Goal: Information Seeking & Learning: Learn about a topic

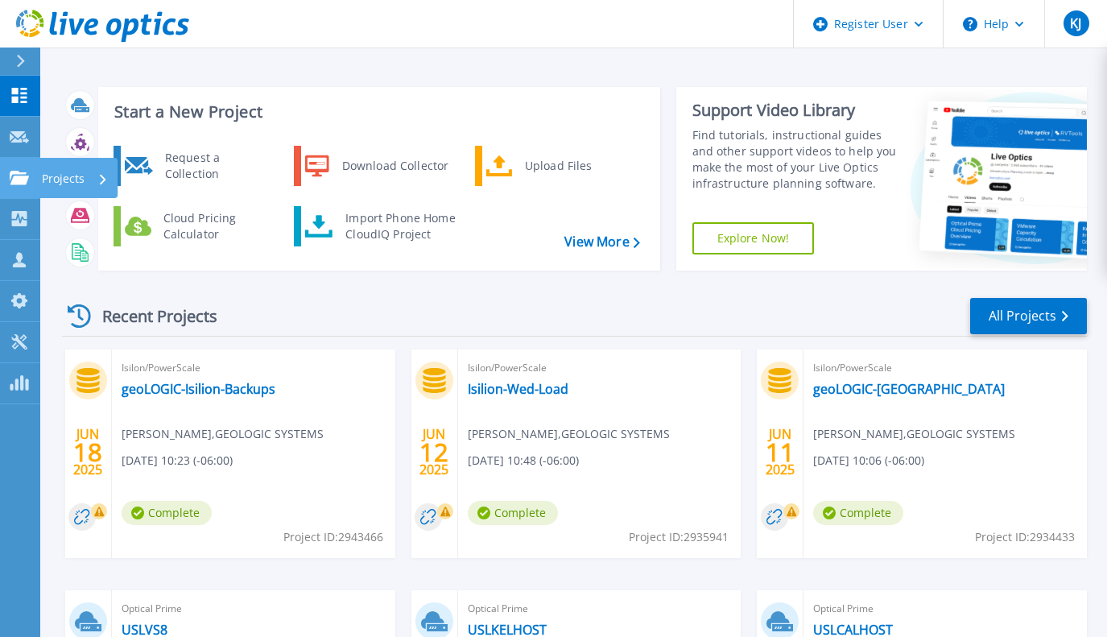
click at [15, 191] on link "Projects Projects" at bounding box center [20, 178] width 40 height 41
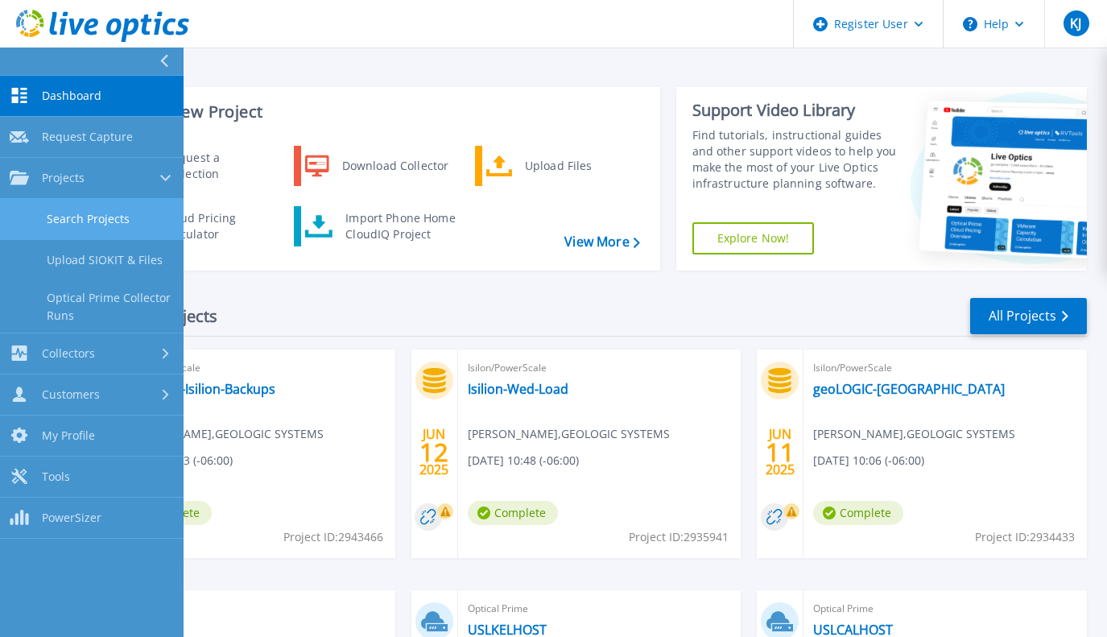
click at [56, 201] on link "Search Projects" at bounding box center [91, 219] width 183 height 41
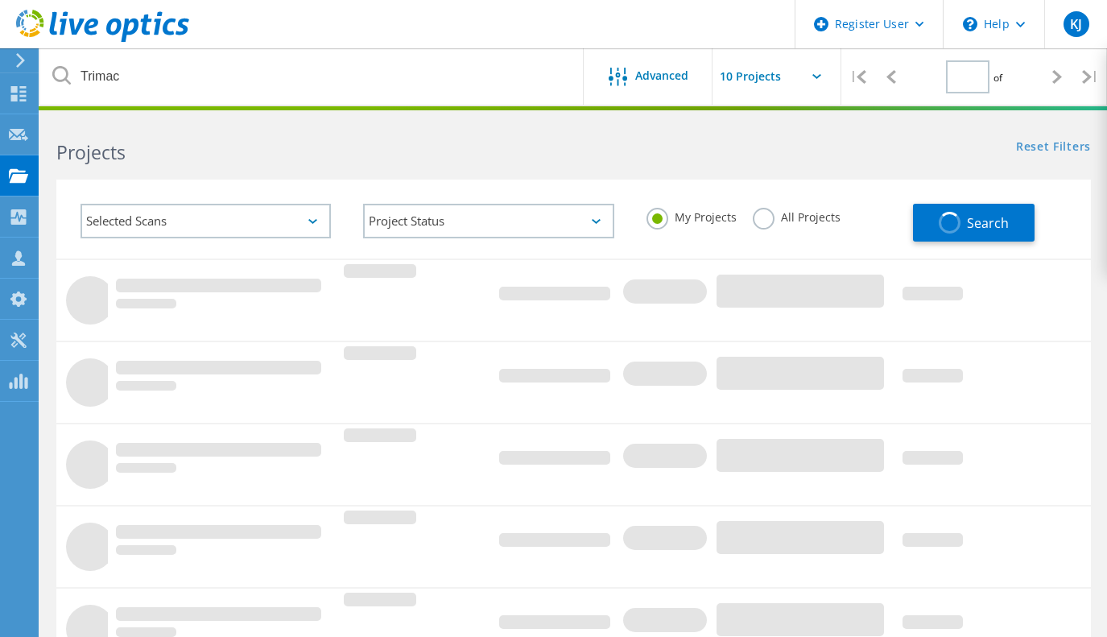
type input "1"
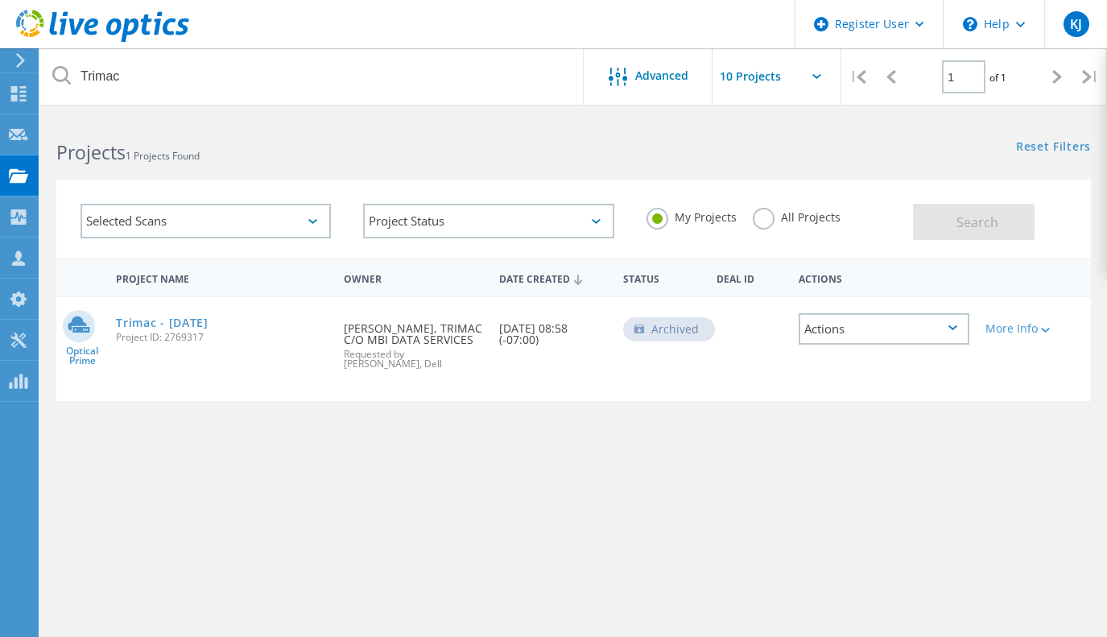
click at [774, 229] on div "All Projects" at bounding box center [796, 219] width 88 height 23
click at [771, 227] on div "All Projects" at bounding box center [796, 219] width 88 height 23
click at [765, 223] on label "All Projects" at bounding box center [796, 215] width 88 height 15
click at [0, 0] on input "All Projects" at bounding box center [0, 0] width 0 height 0
click at [939, 225] on button "Search" at bounding box center [974, 222] width 122 height 36
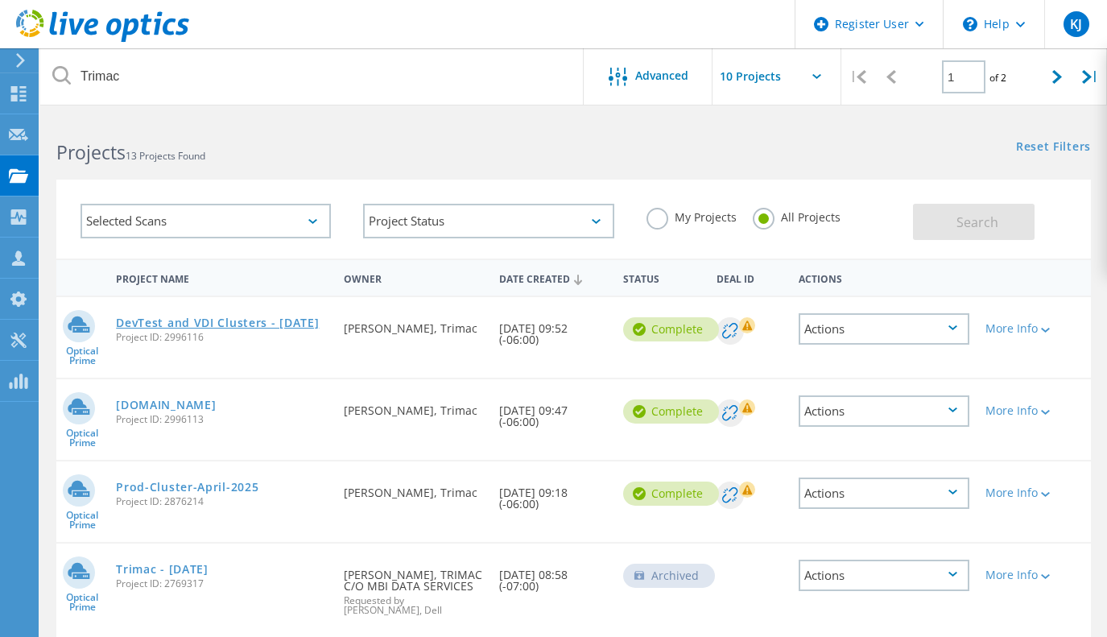
click at [174, 317] on link "DevTest and VDI Clusters - [DATE]" at bounding box center [217, 322] width 203 height 11
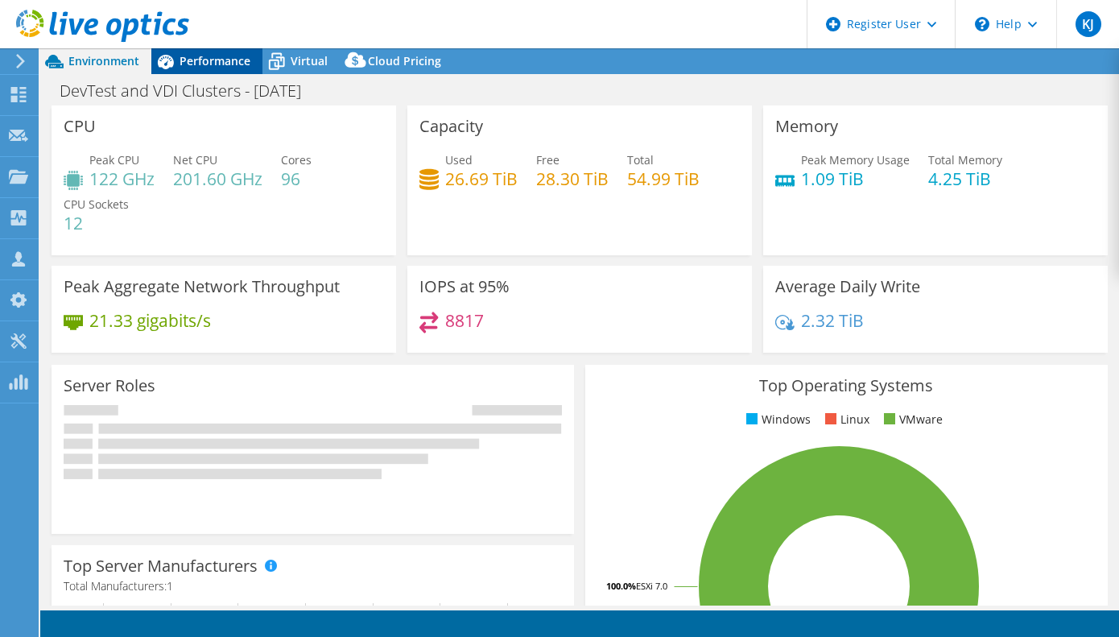
click at [183, 61] on span "Performance" at bounding box center [214, 60] width 71 height 15
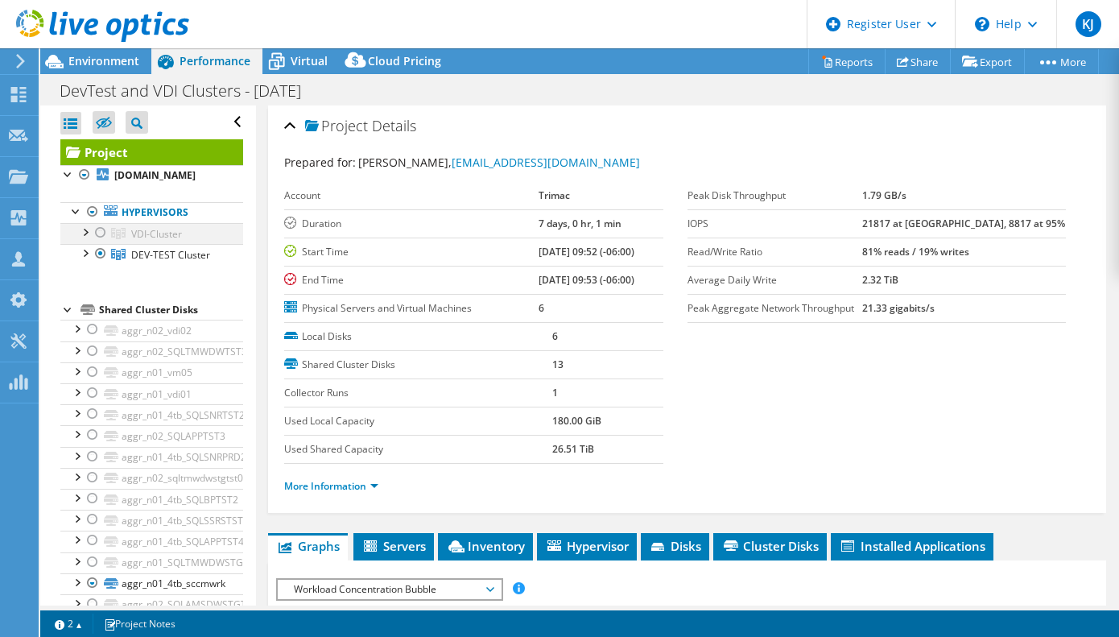
click at [101, 232] on div at bounding box center [101, 232] width 16 height 19
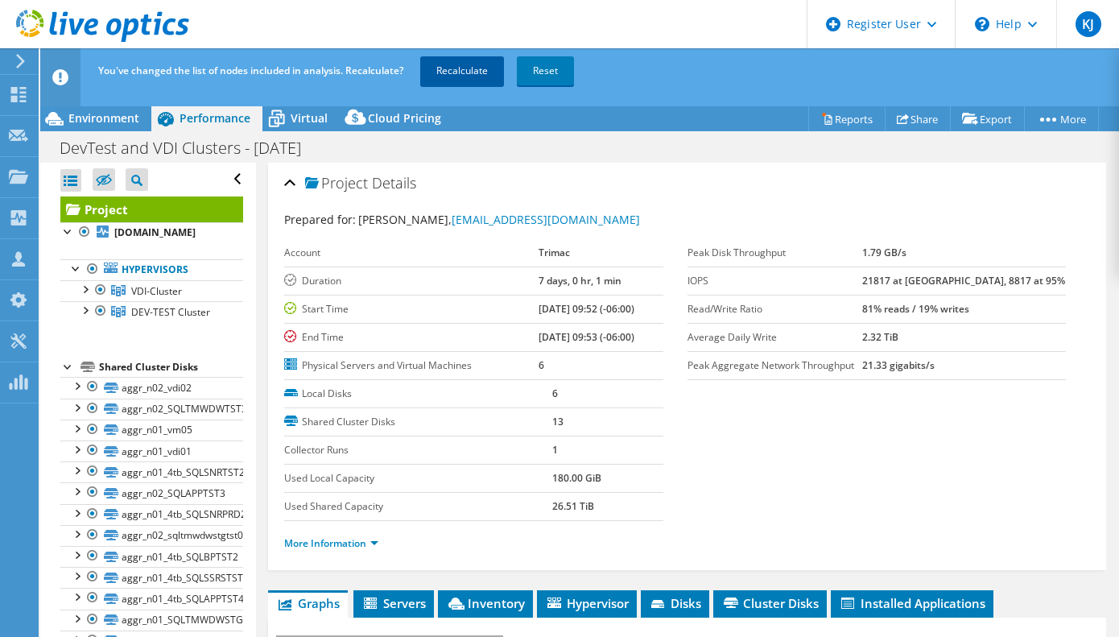
click at [470, 76] on link "Recalculate" at bounding box center [462, 70] width 84 height 29
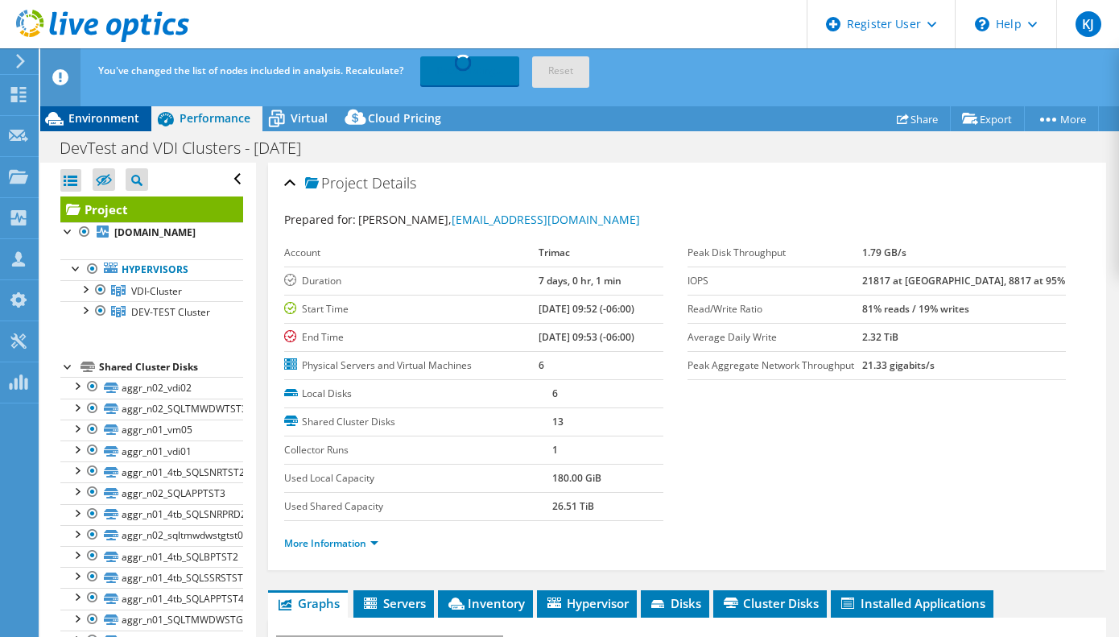
click at [114, 111] on span "Environment" at bounding box center [103, 117] width 71 height 15
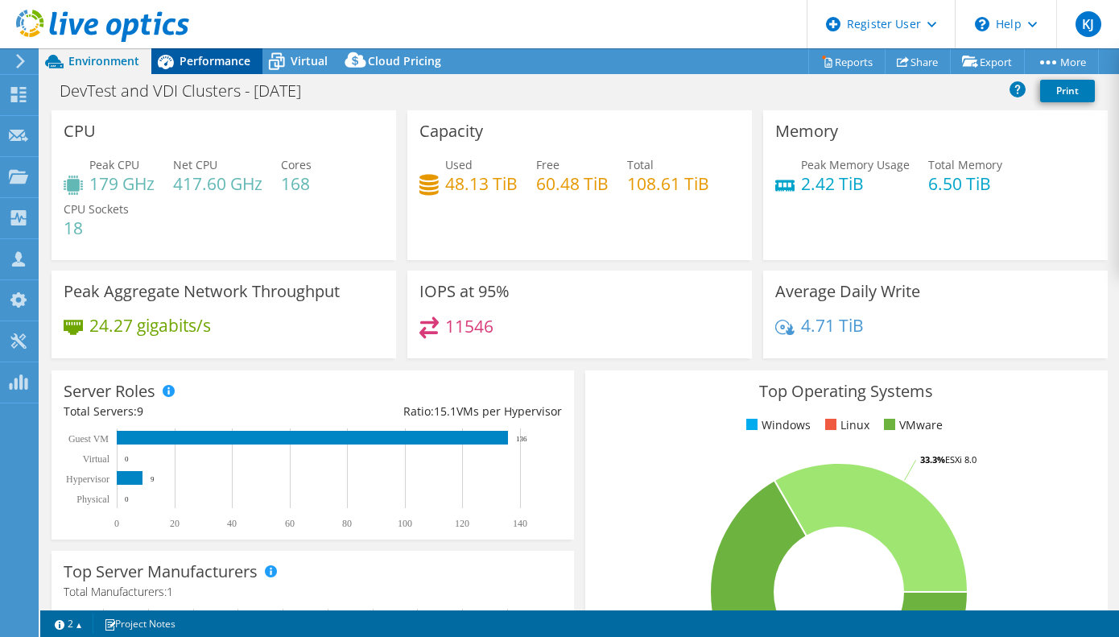
click at [198, 63] on span "Performance" at bounding box center [214, 60] width 71 height 15
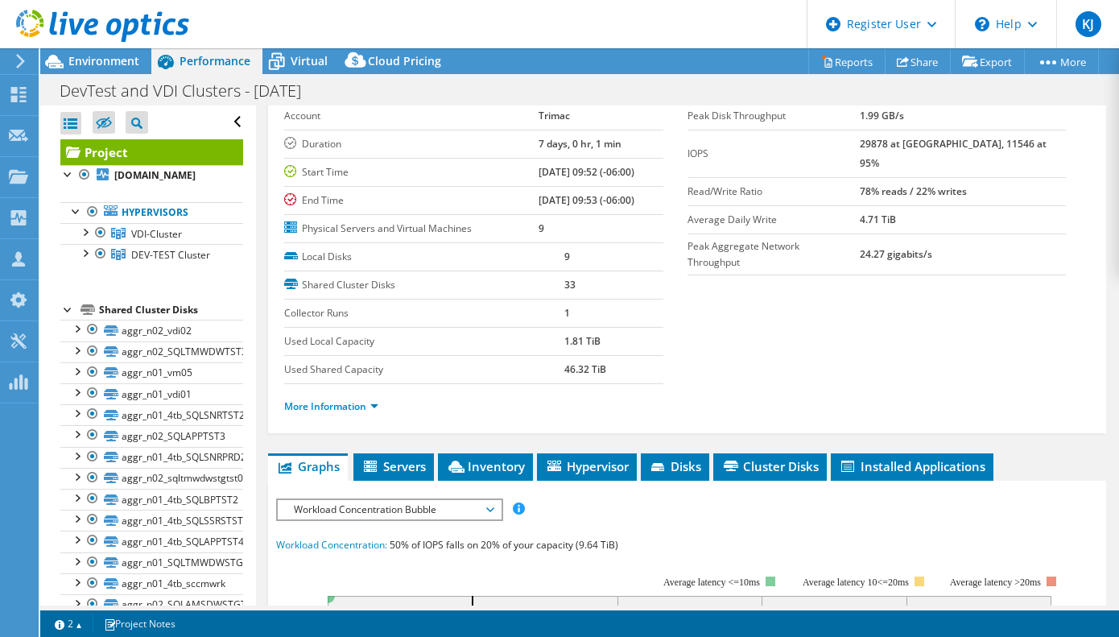
scroll to position [322, 0]
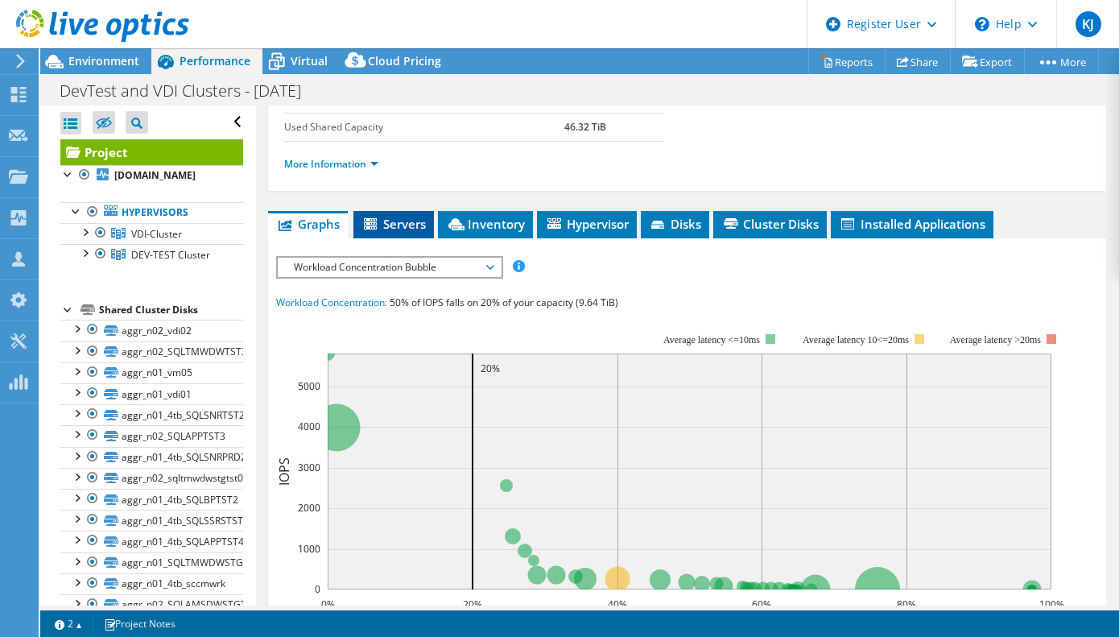
click at [416, 233] on li "Servers" at bounding box center [393, 224] width 80 height 27
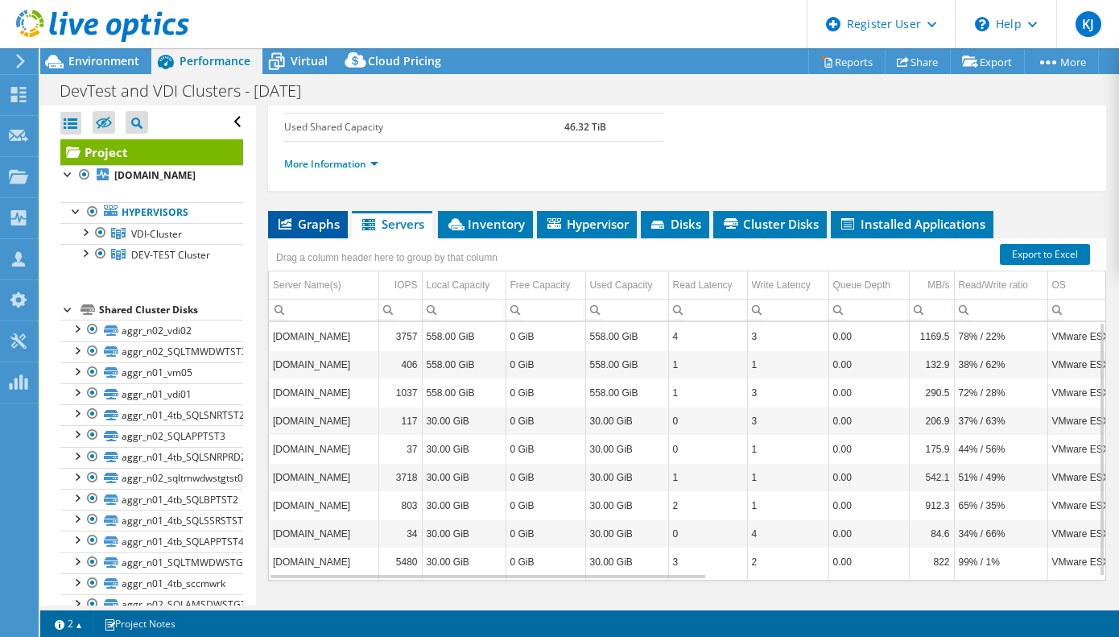
click at [324, 223] on span "Graphs" at bounding box center [308, 224] width 64 height 16
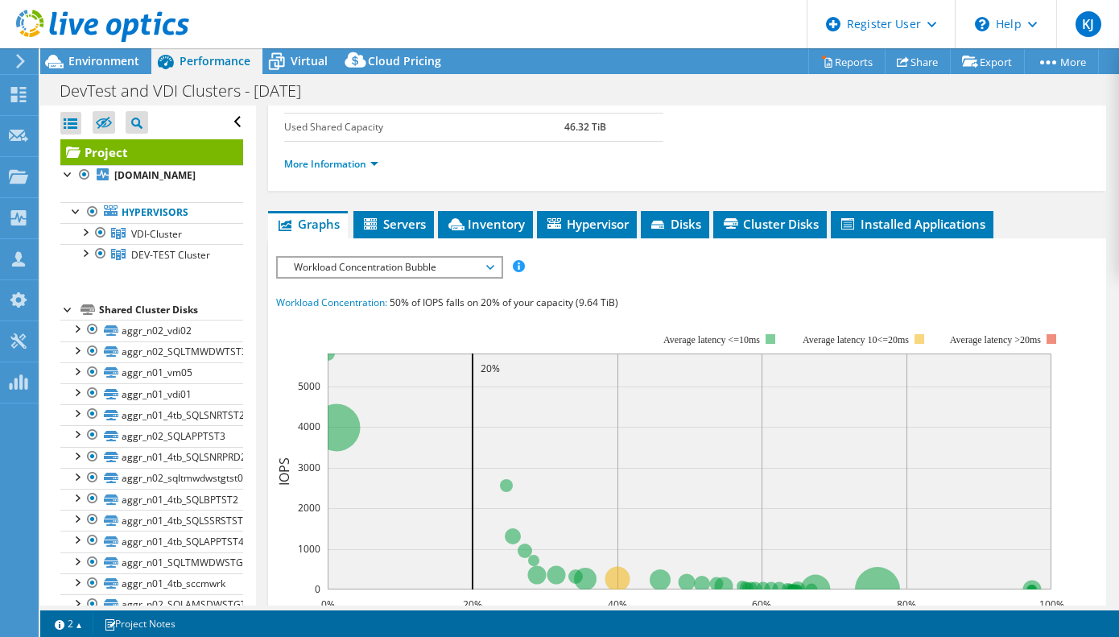
click at [365, 265] on span "Workload Concentration Bubble" at bounding box center [389, 267] width 207 height 19
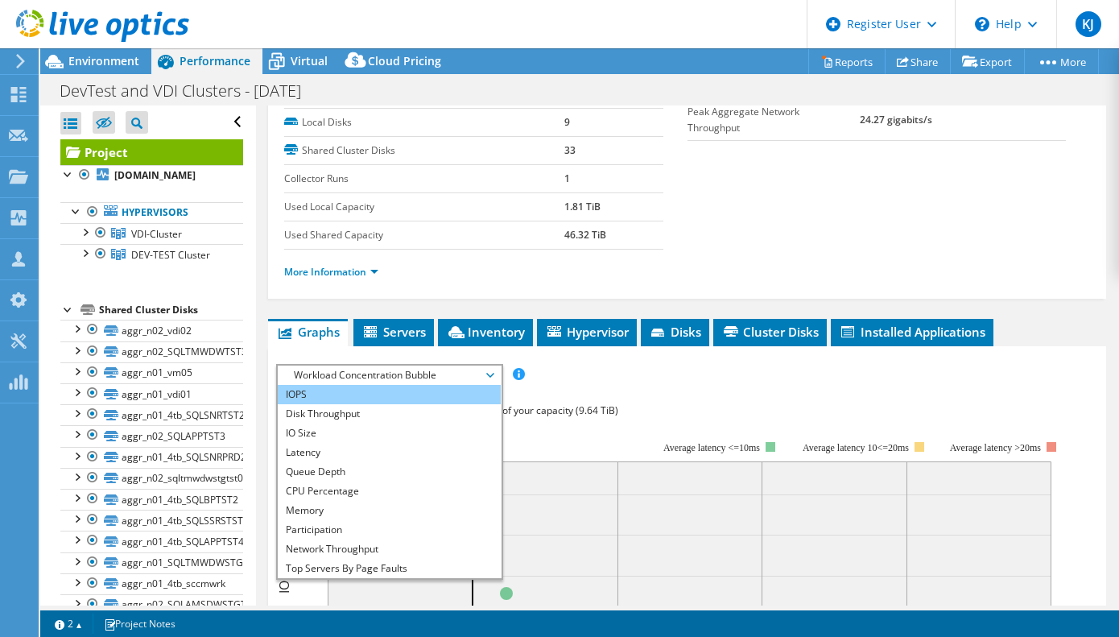
scroll to position [241, 0]
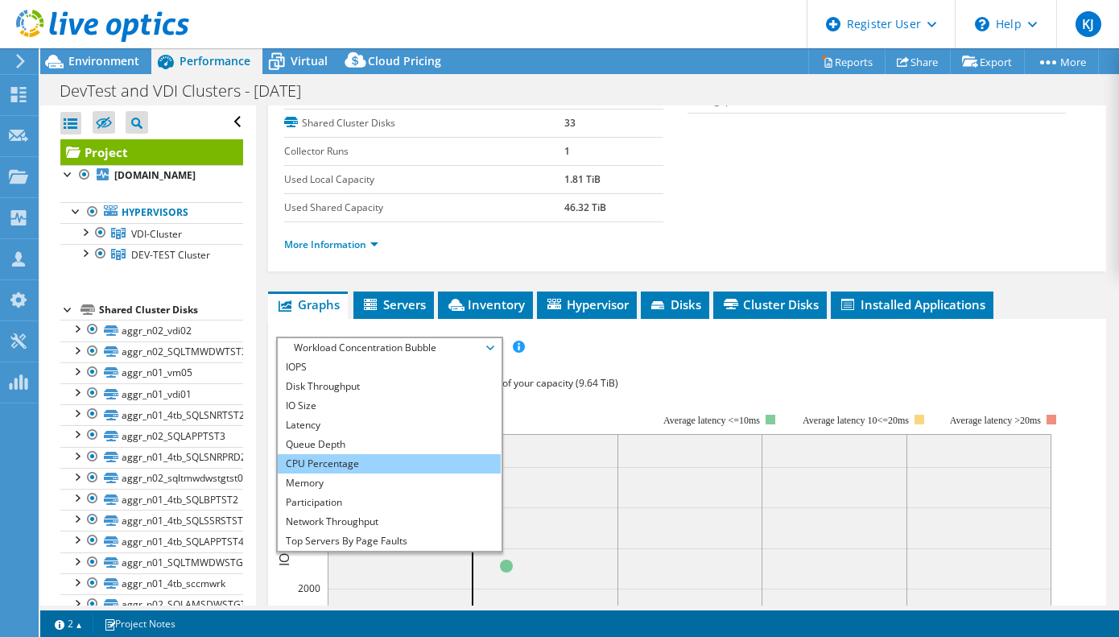
click at [394, 462] on li "CPU Percentage" at bounding box center [389, 463] width 223 height 19
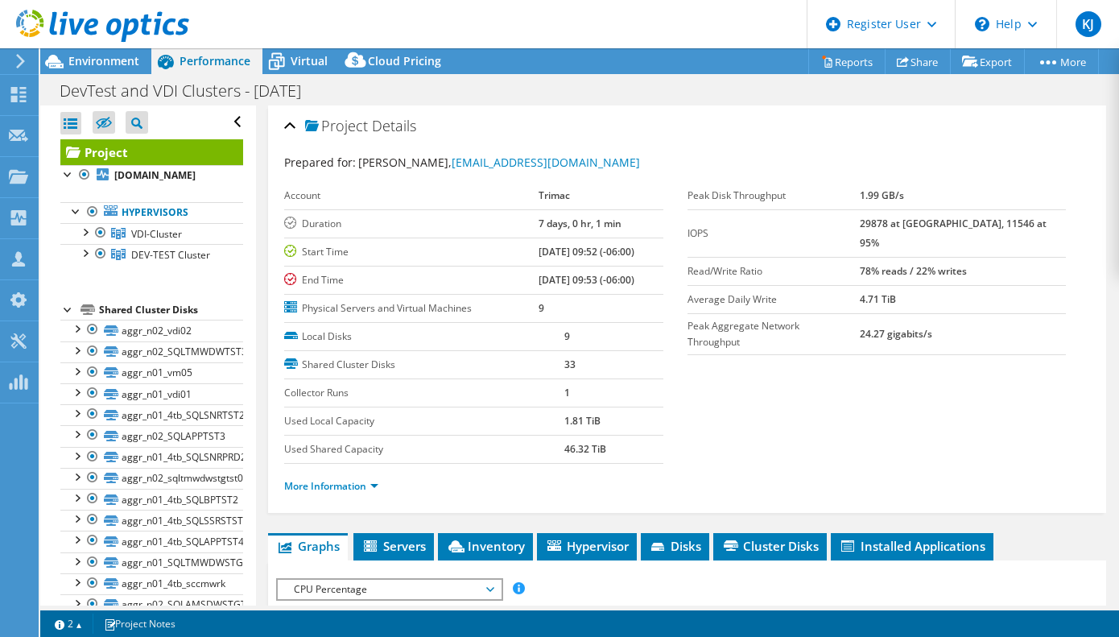
scroll to position [0, 0]
click at [113, 55] on span "Environment" at bounding box center [103, 60] width 71 height 15
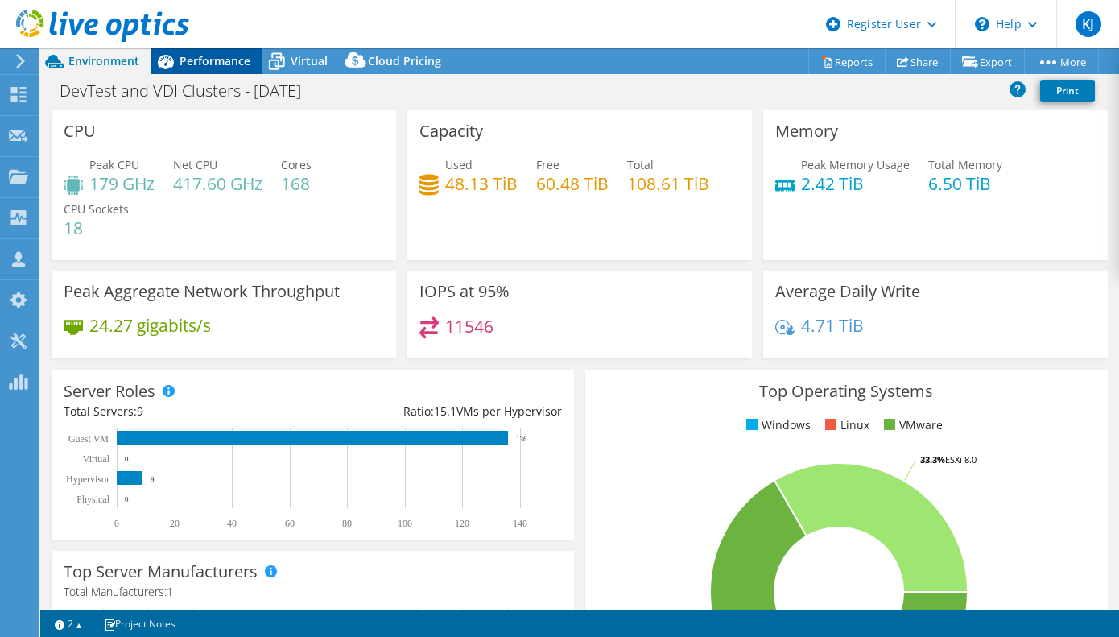
click at [229, 59] on span "Performance" at bounding box center [214, 60] width 71 height 15
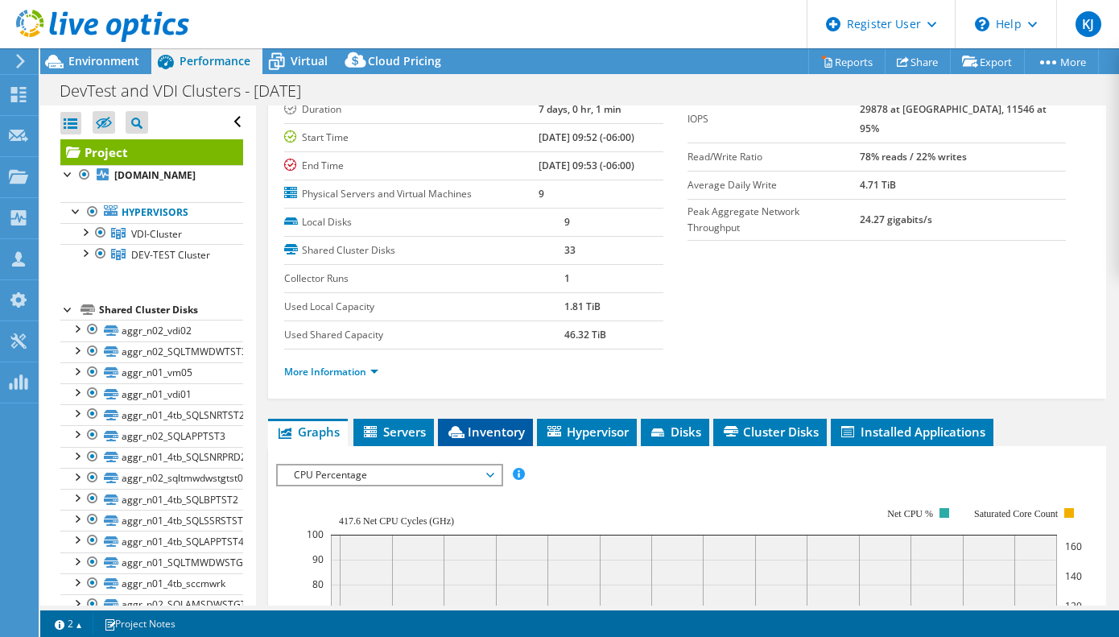
scroll to position [241, 0]
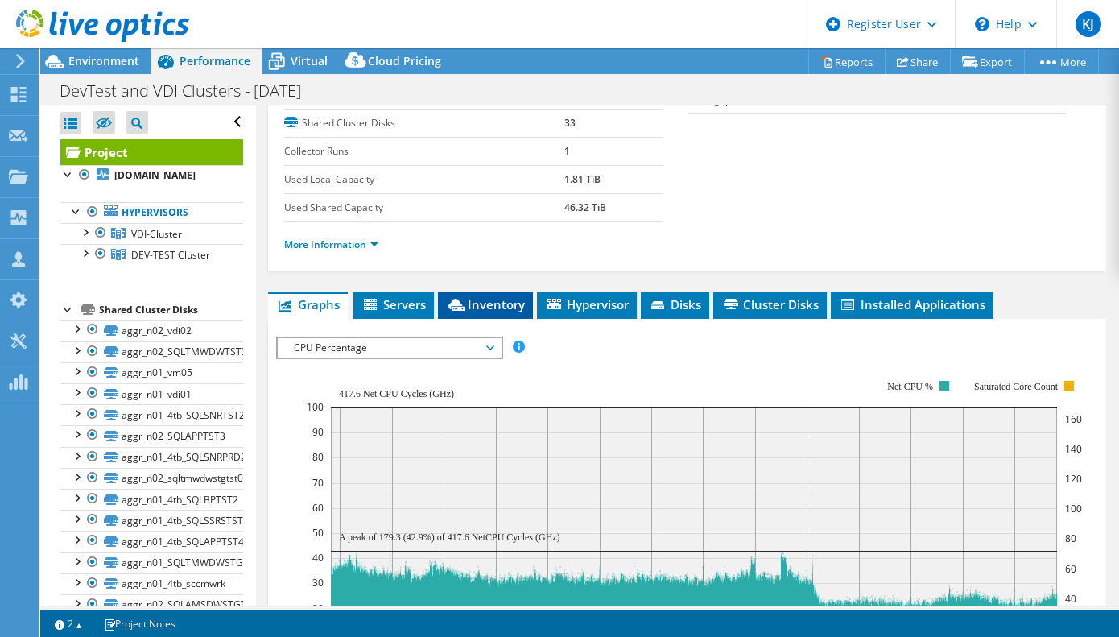
click at [494, 298] on span "Inventory" at bounding box center [485, 304] width 79 height 16
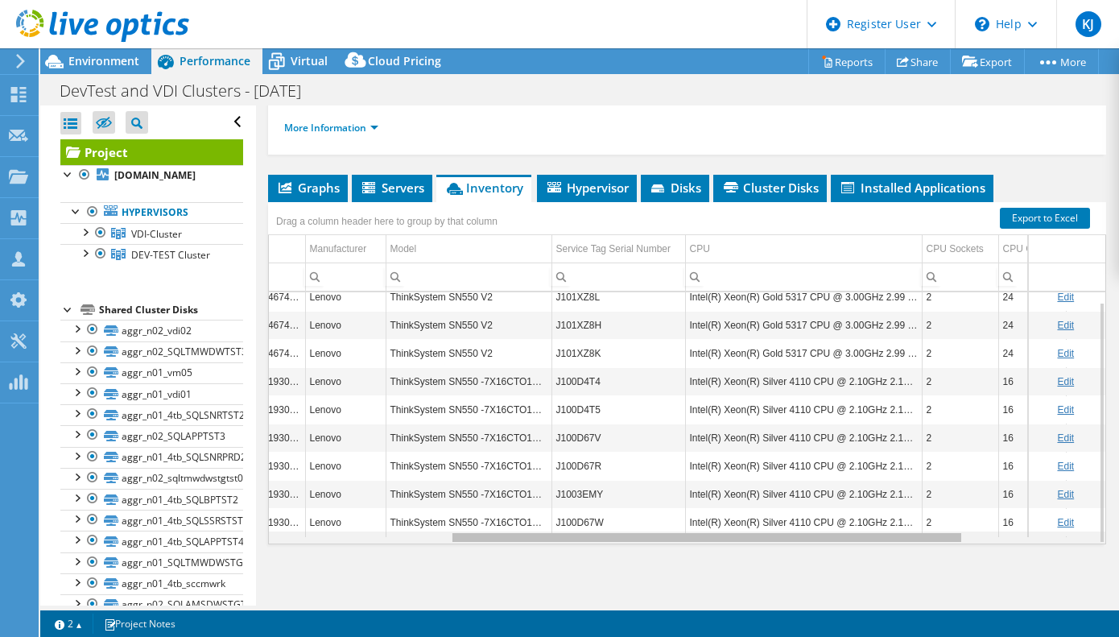
scroll to position [0, 0]
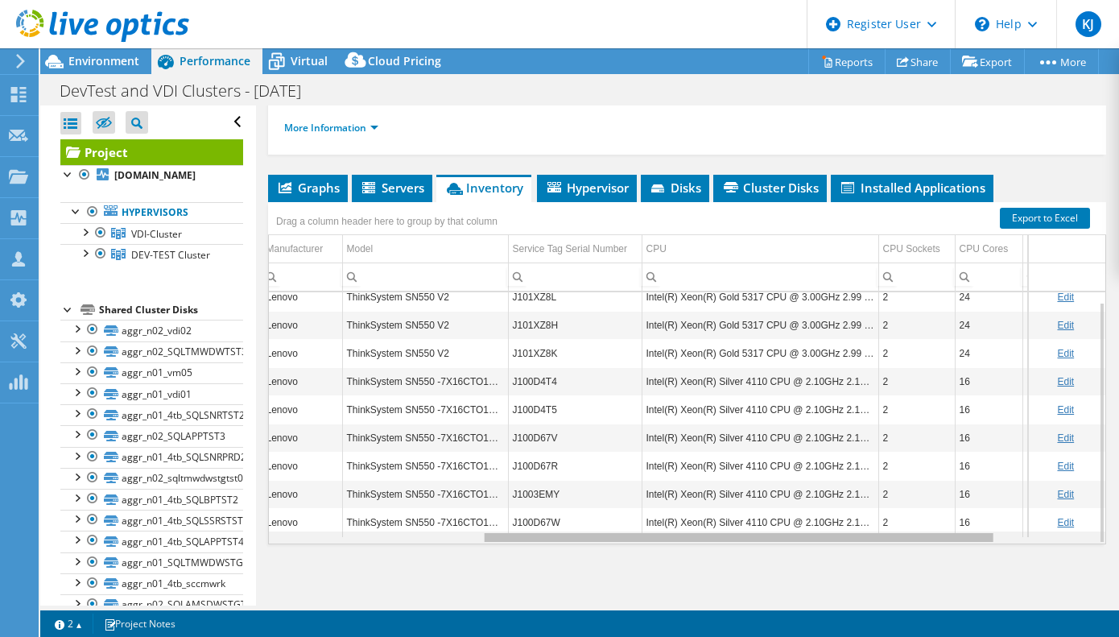
drag, startPoint x: 719, startPoint y: 540, endPoint x: 942, endPoint y: 544, distance: 223.0
click at [942, 544] on body "KJ Dell User [PERSON_NAME] [PERSON_NAME][EMAIL_ADDRESS][DOMAIN_NAME] Dell My Pr…" at bounding box center [559, 318] width 1119 height 637
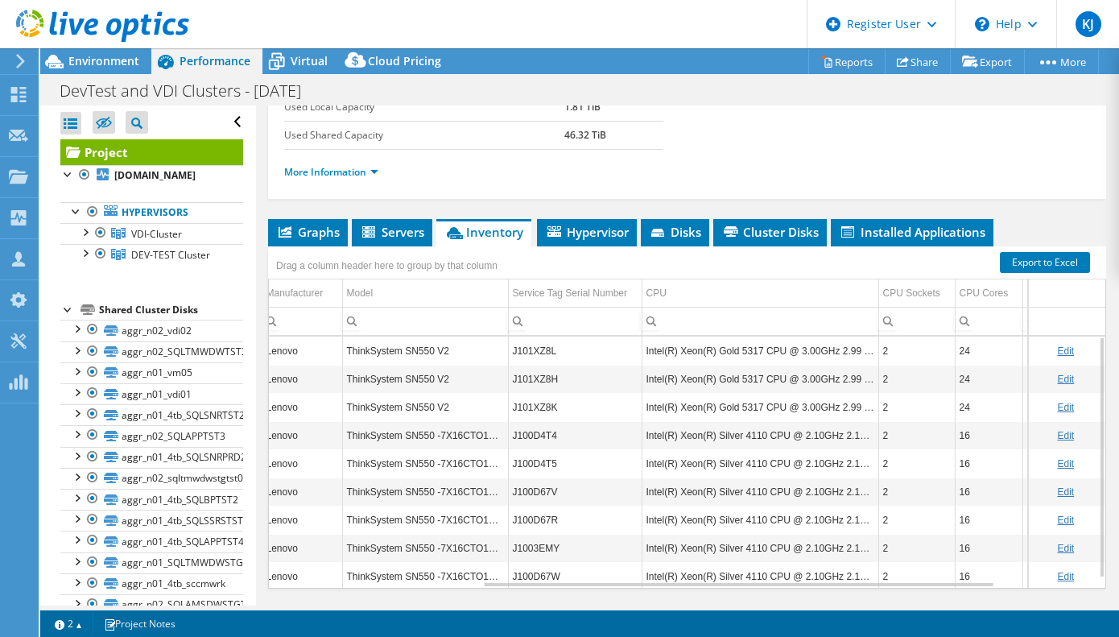
scroll to position [278, 0]
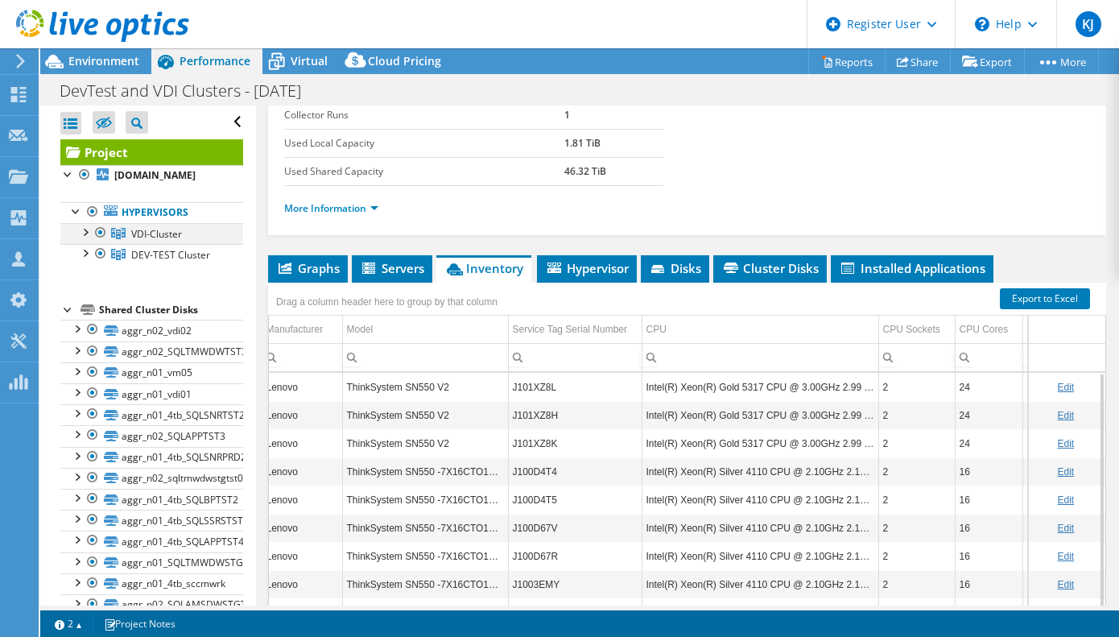
click at [83, 228] on div at bounding box center [84, 231] width 16 height 16
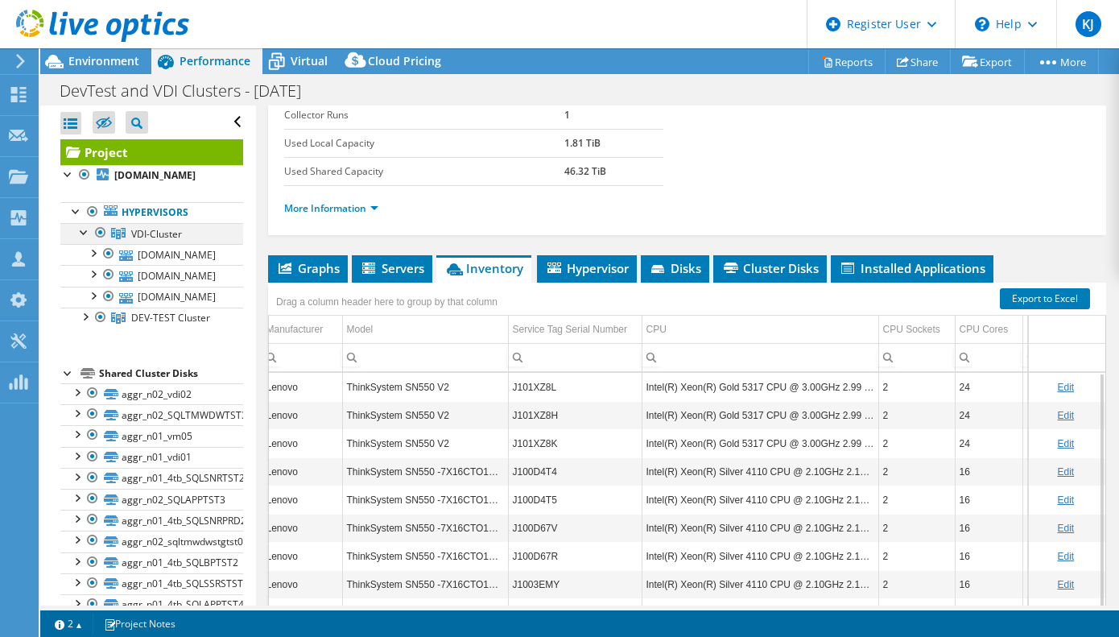
click at [83, 228] on div at bounding box center [84, 231] width 16 height 16
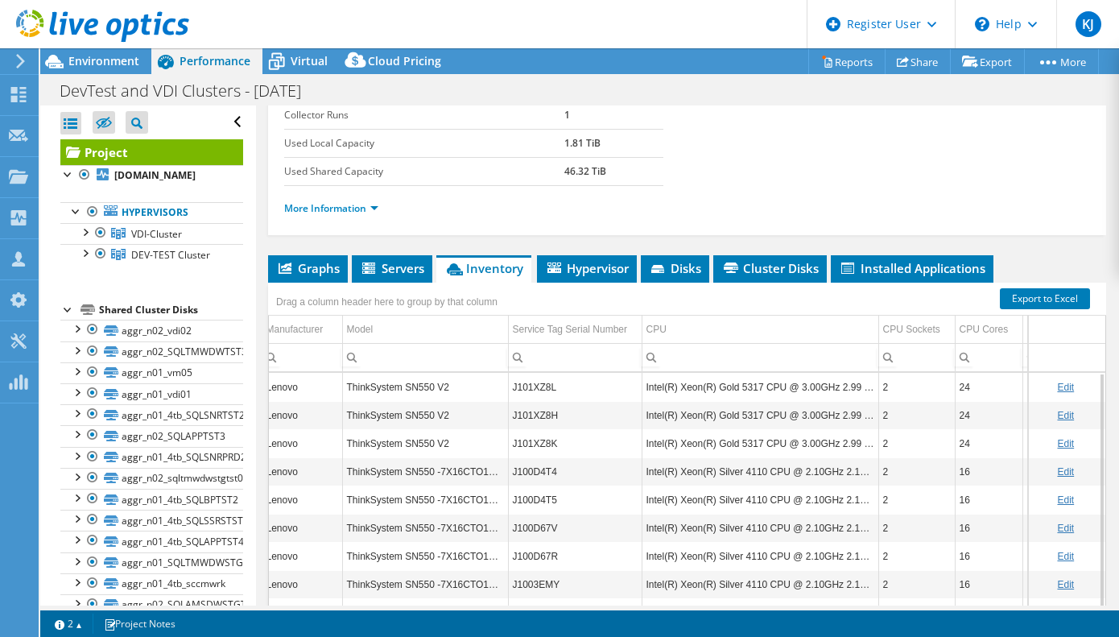
click at [846, 409] on td "Intel(R) Xeon(R) Gold 5317 CPU @ 3.00GHz 2.99 GHz" at bounding box center [759, 415] width 237 height 28
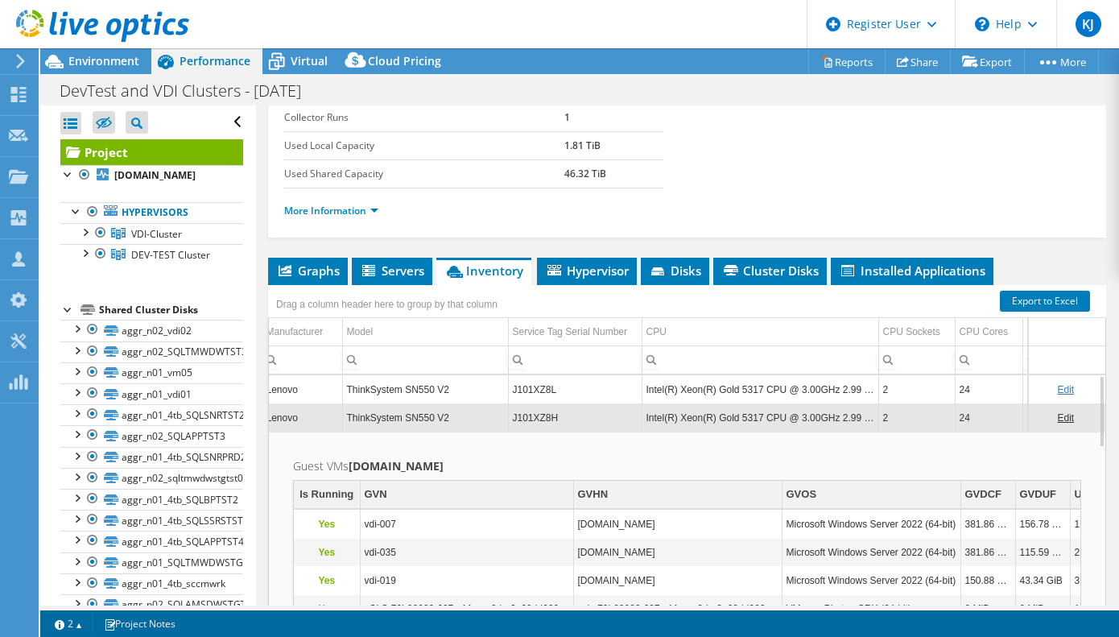
scroll to position [197, 0]
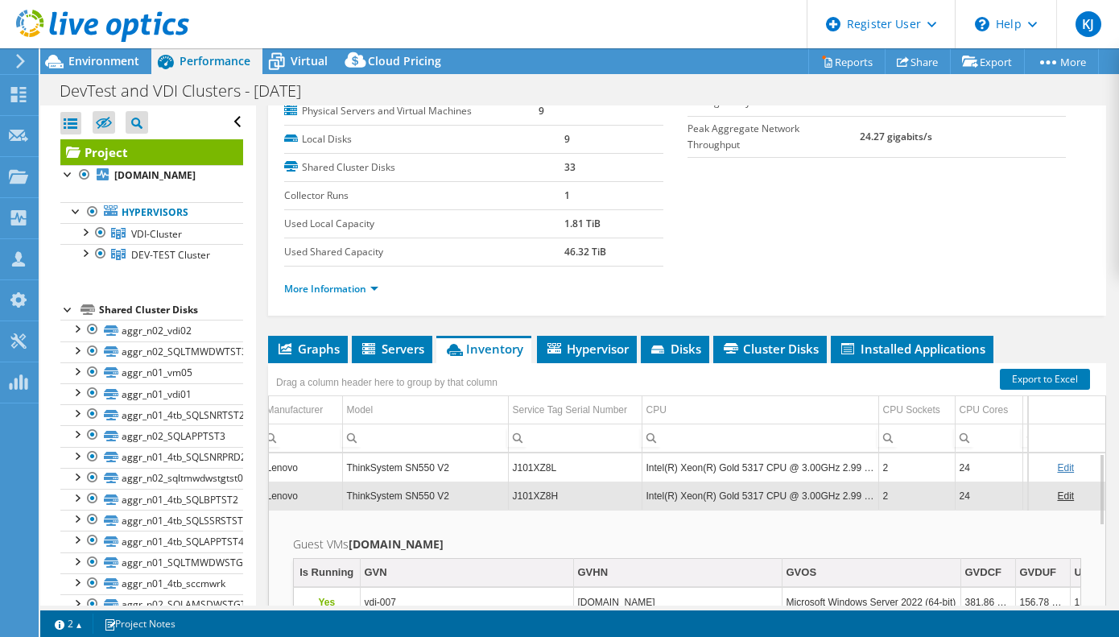
click at [814, 483] on td "Intel(R) Xeon(R) Gold 5317 CPU @ 3.00GHz 2.99 GHz" at bounding box center [759, 495] width 237 height 28
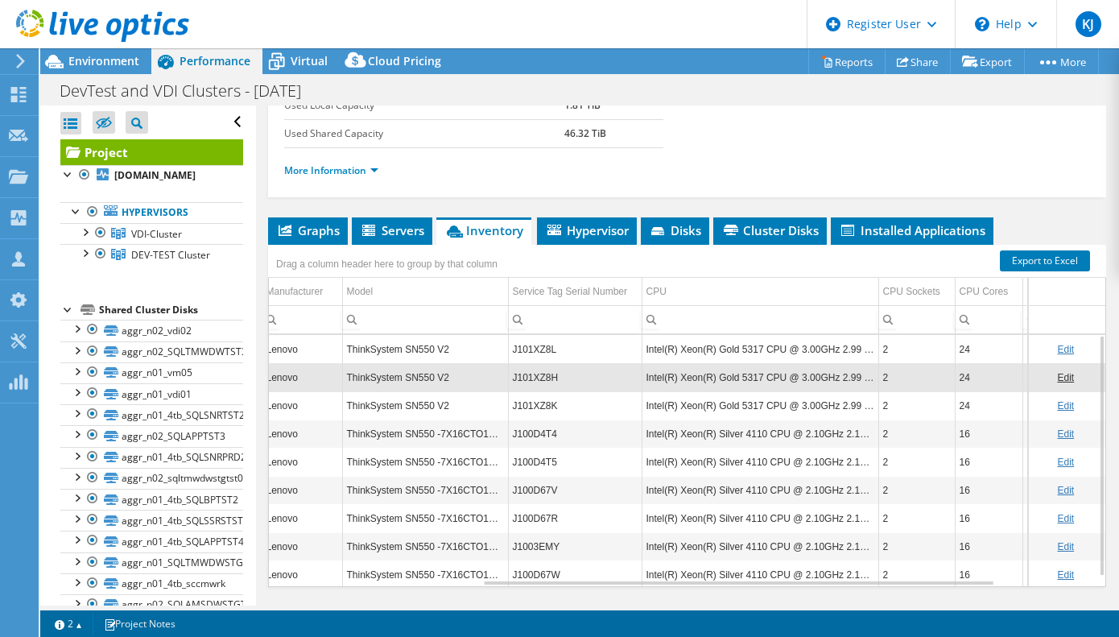
scroll to position [358, 0]
